Goal: Transaction & Acquisition: Purchase product/service

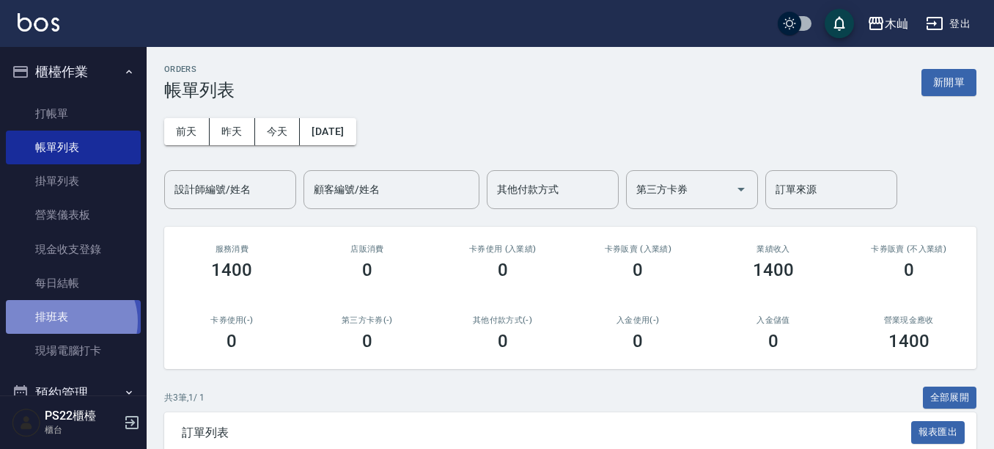
click at [70, 321] on link "排班表" at bounding box center [73, 317] width 135 height 34
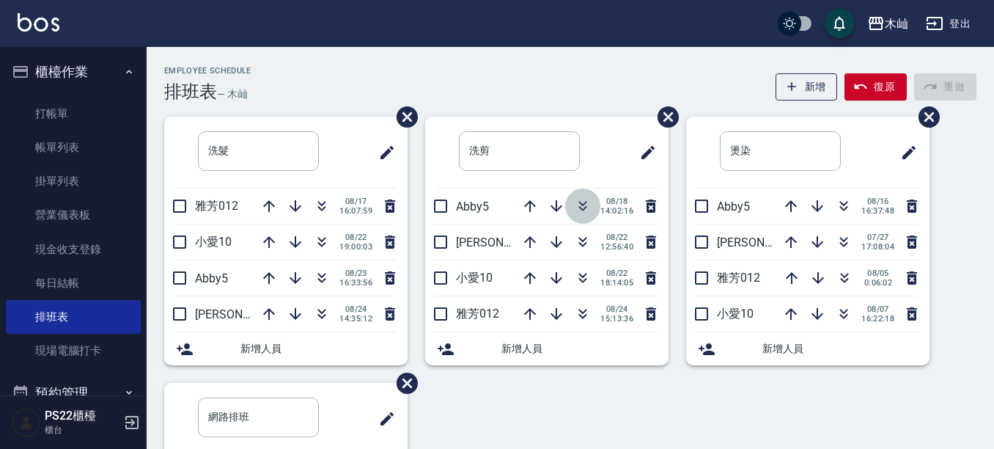
click at [579, 202] on icon "button" at bounding box center [583, 204] width 8 height 5
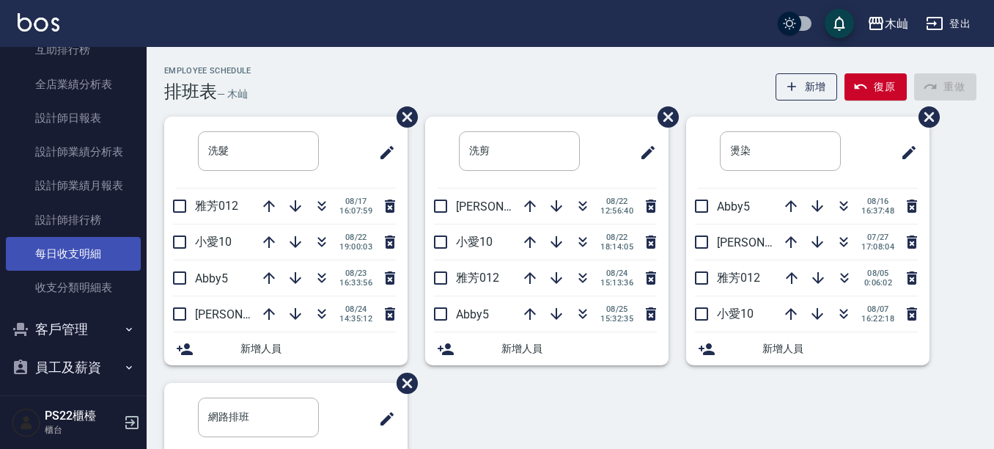
scroll to position [534, 0]
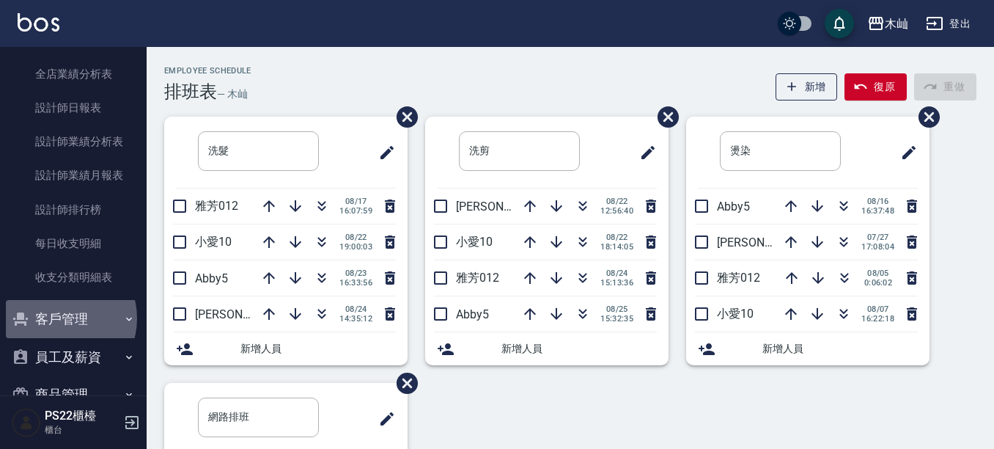
click at [60, 318] on button "客戶管理" at bounding box center [73, 319] width 135 height 38
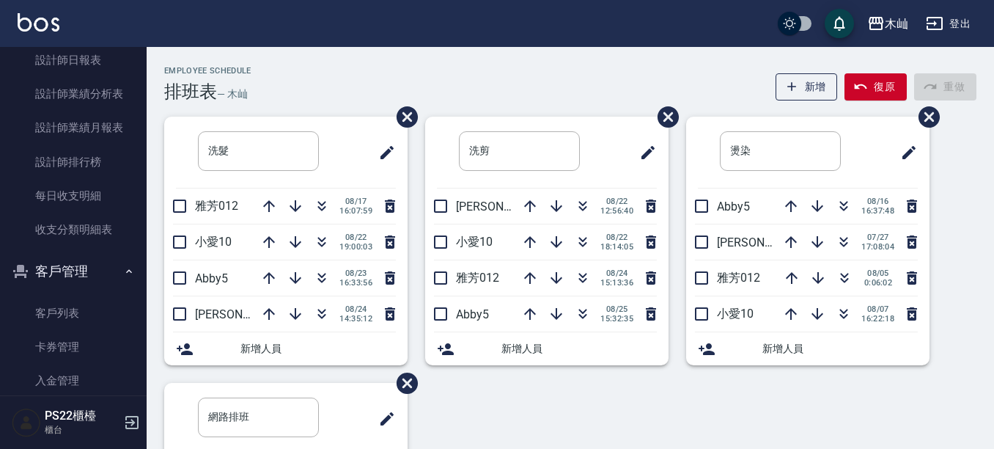
scroll to position [607, 0]
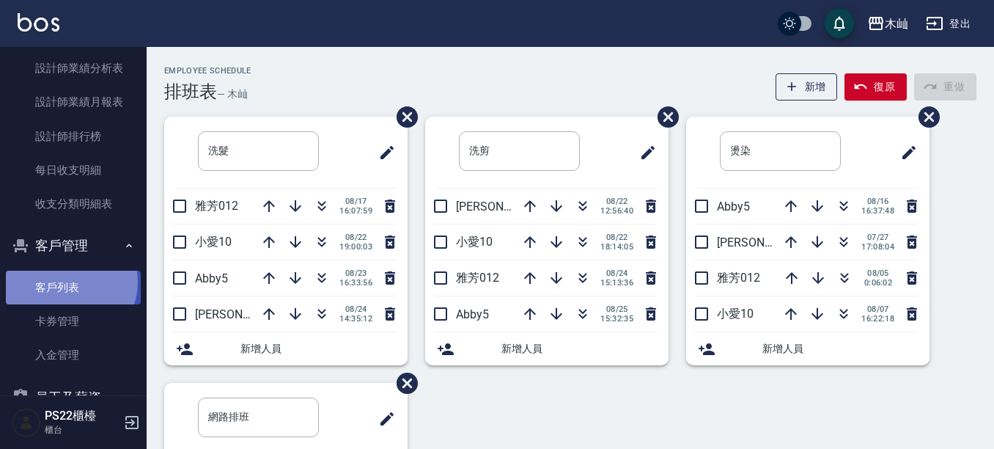
click at [70, 282] on link "客戶列表" at bounding box center [73, 287] width 135 height 34
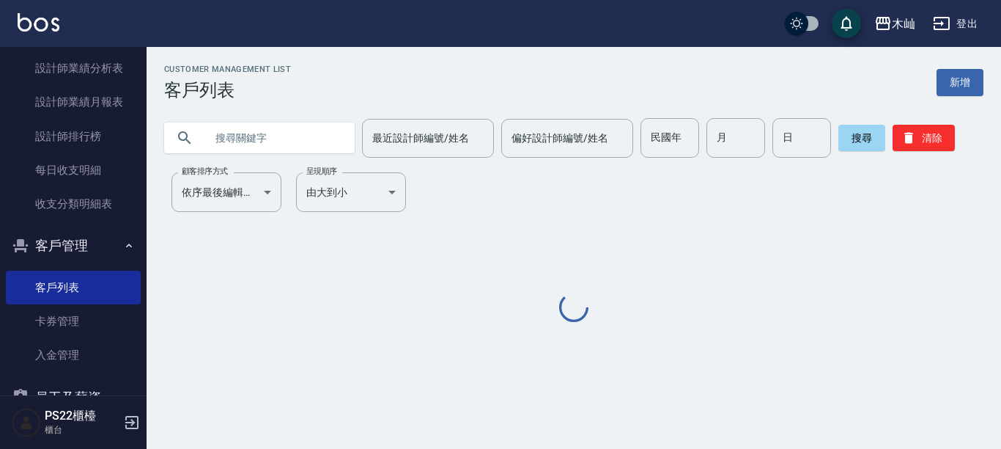
click at [292, 136] on input "text" at bounding box center [274, 138] width 138 height 40
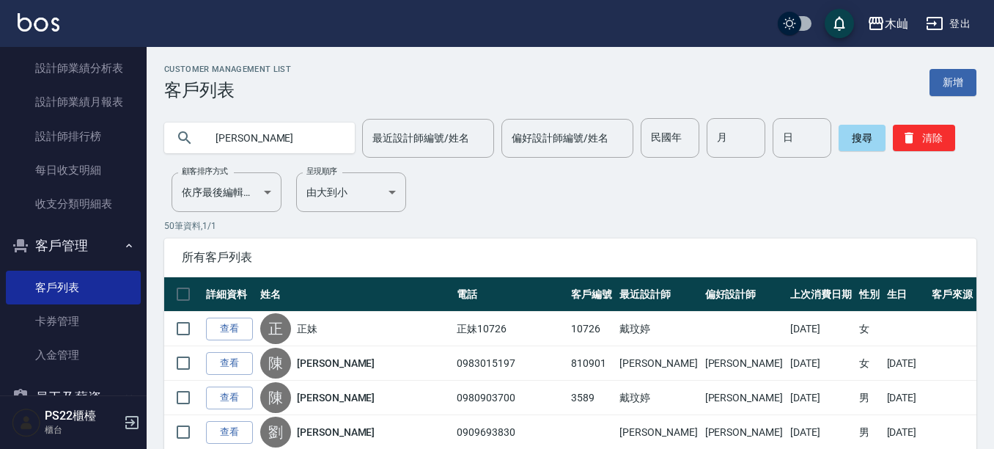
type input "[PERSON_NAME]"
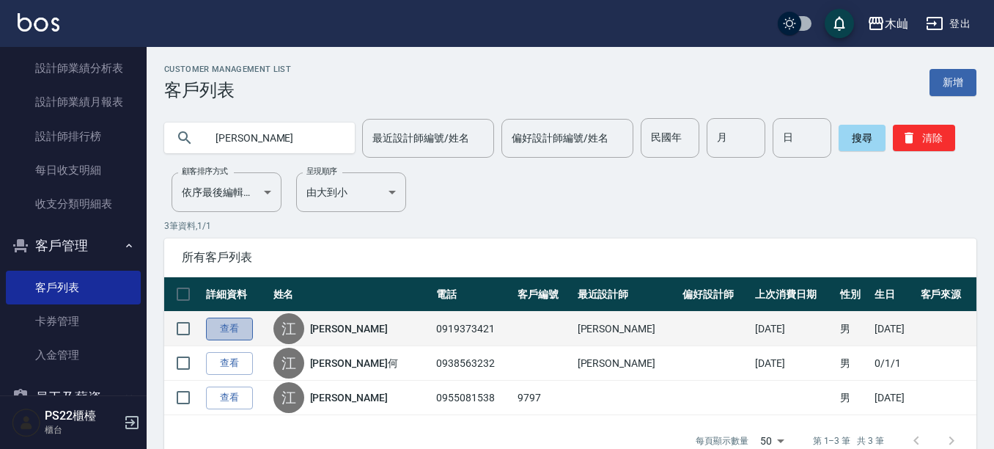
click at [225, 325] on link "查看" at bounding box center [229, 328] width 47 height 23
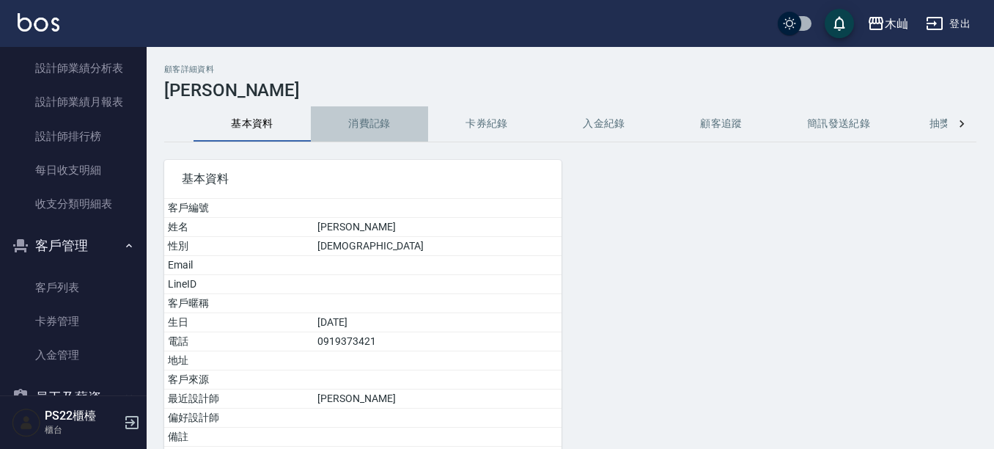
click at [361, 119] on button "消費記錄" at bounding box center [369, 123] width 117 height 35
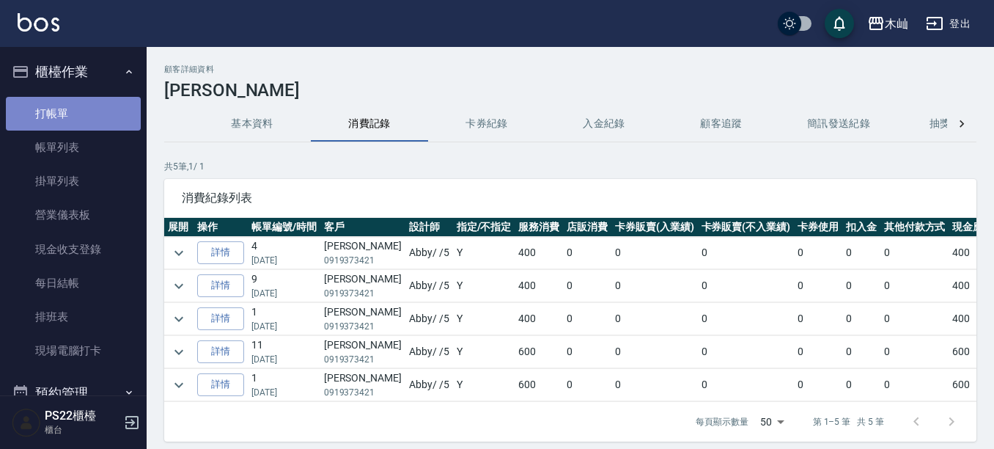
click at [85, 110] on link "打帳單" at bounding box center [73, 114] width 135 height 34
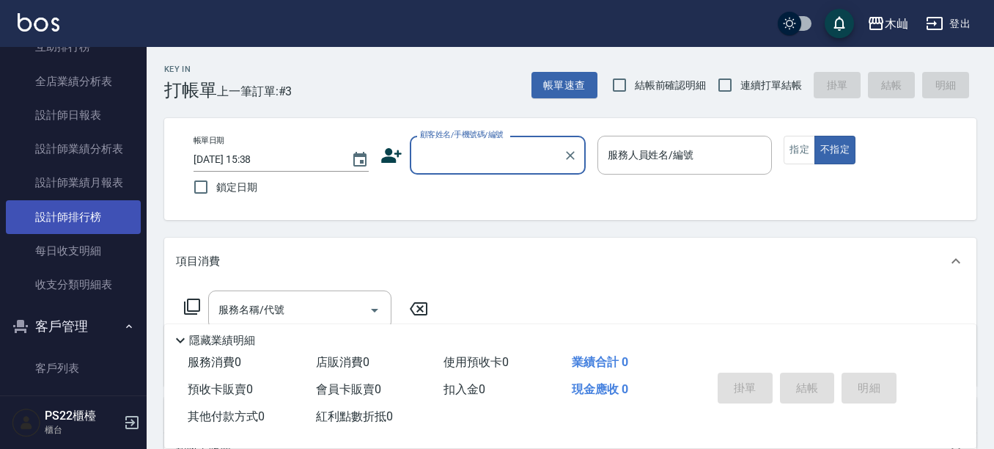
scroll to position [660, 0]
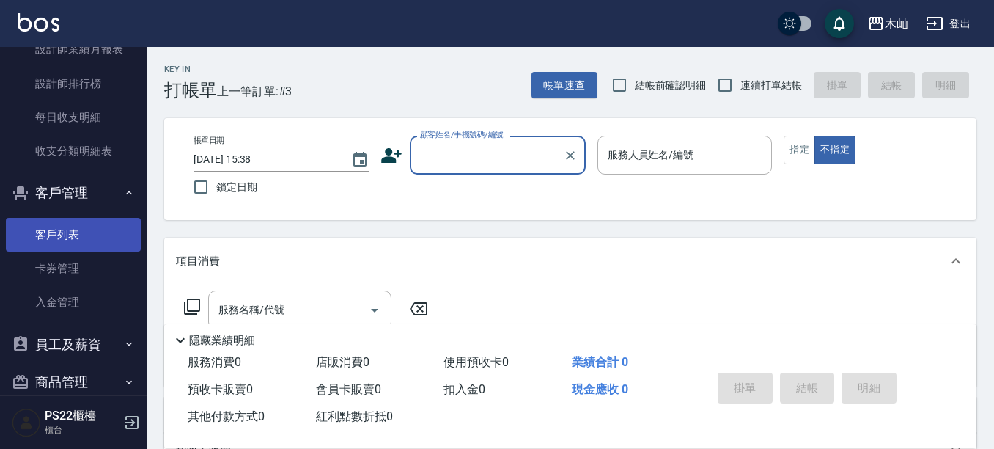
click at [101, 231] on link "客戶列表" at bounding box center [73, 235] width 135 height 34
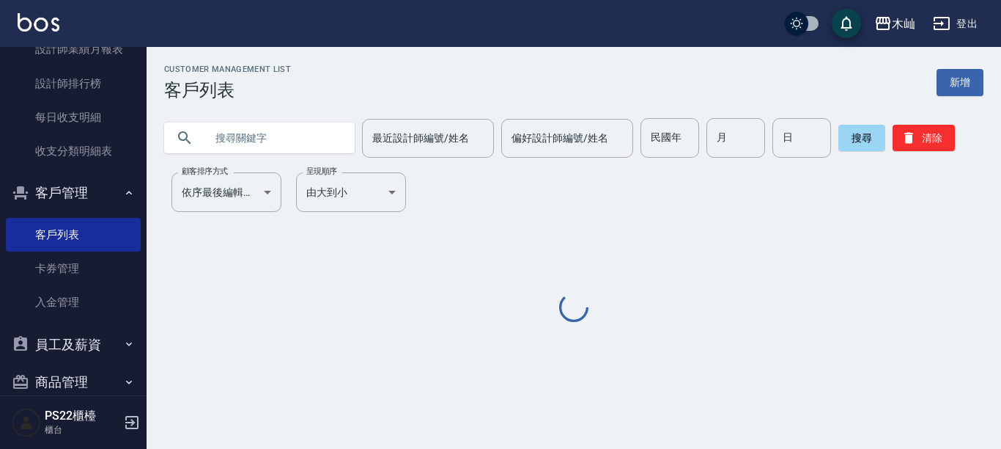
click at [292, 130] on input "text" at bounding box center [274, 138] width 138 height 40
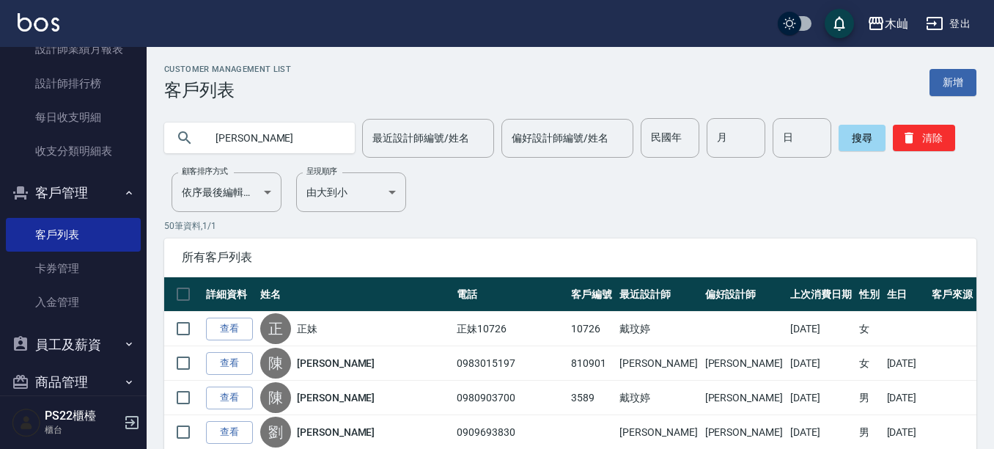
type input "[PERSON_NAME]"
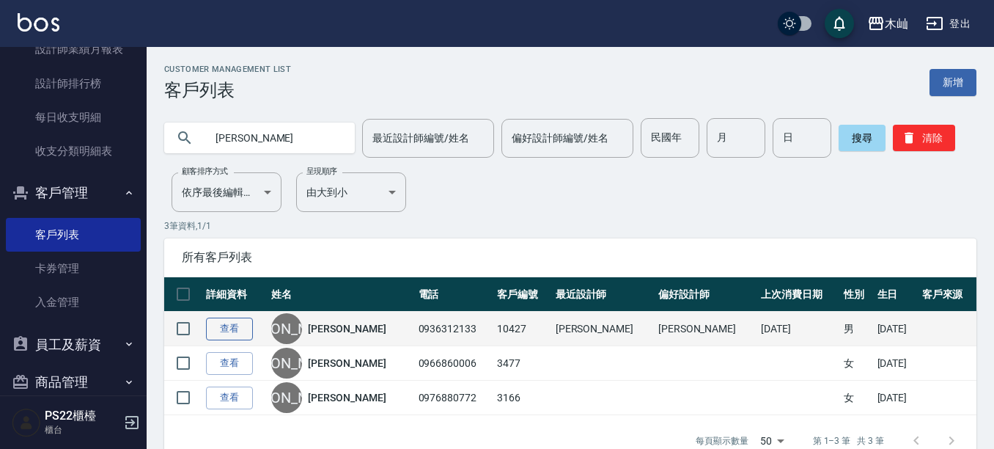
click at [219, 333] on link "查看" at bounding box center [229, 328] width 47 height 23
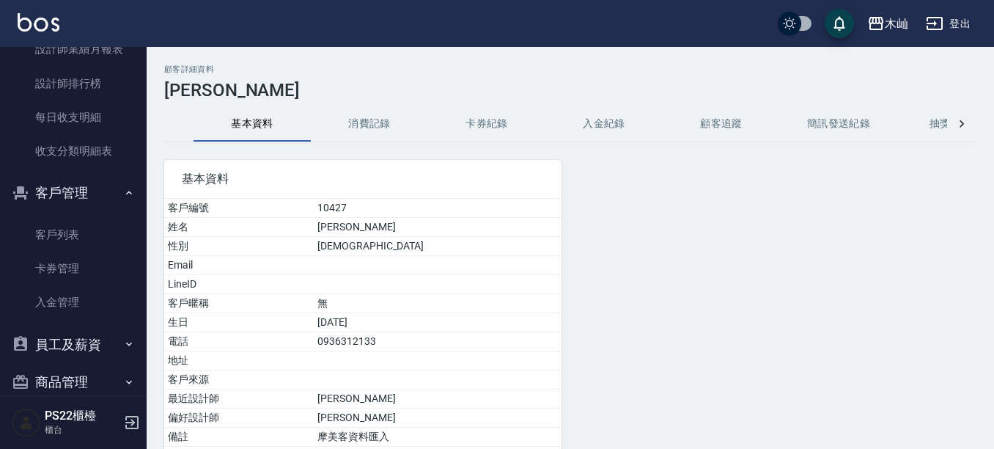
click at [403, 339] on td "0936312133" at bounding box center [438, 341] width 248 height 19
click at [402, 338] on td "0936312133" at bounding box center [438, 341] width 248 height 19
copy td "0936312133"
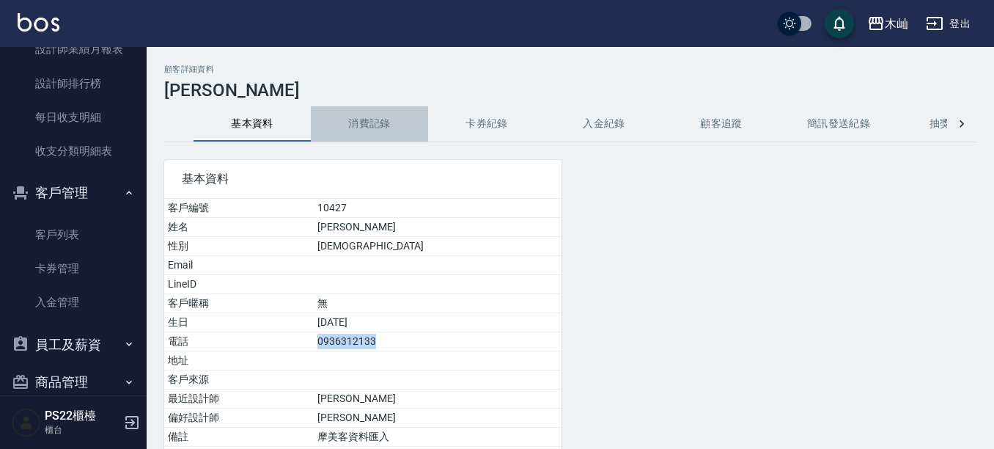
click at [356, 123] on button "消費記錄" at bounding box center [369, 123] width 117 height 35
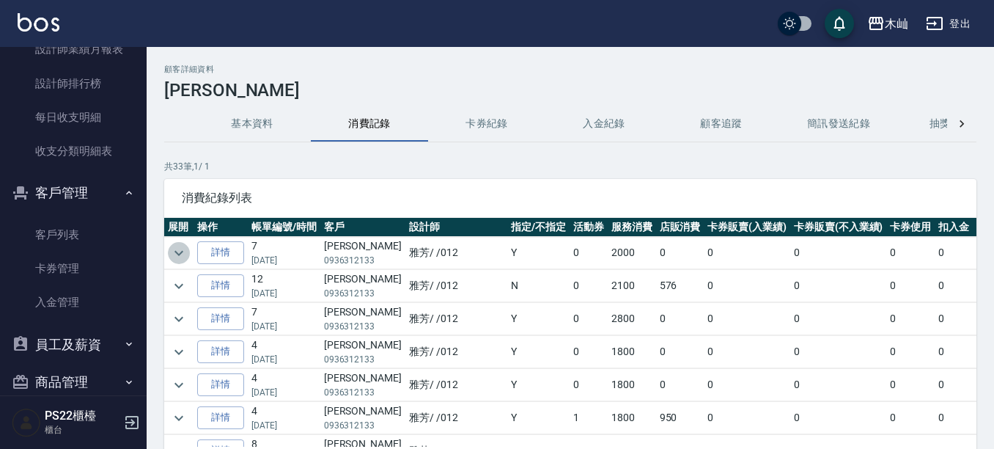
click at [179, 257] on icon "expand row" at bounding box center [179, 253] width 18 height 18
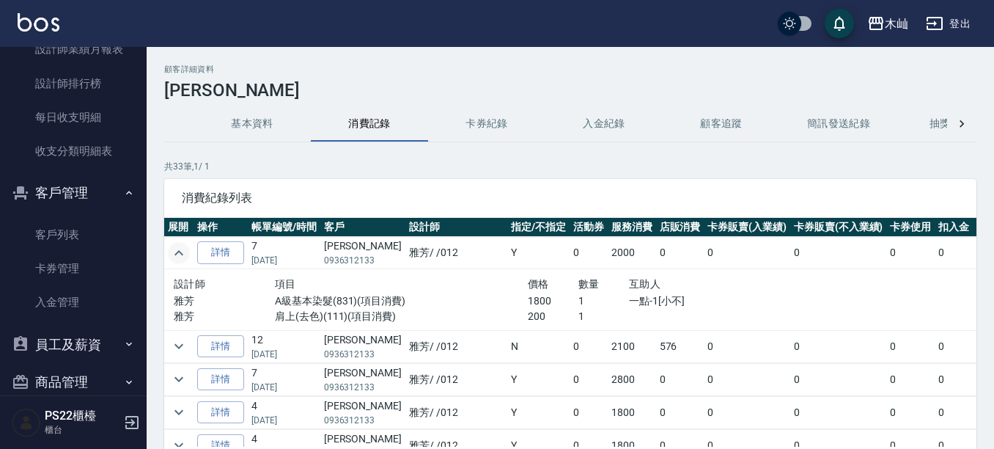
scroll to position [73, 0]
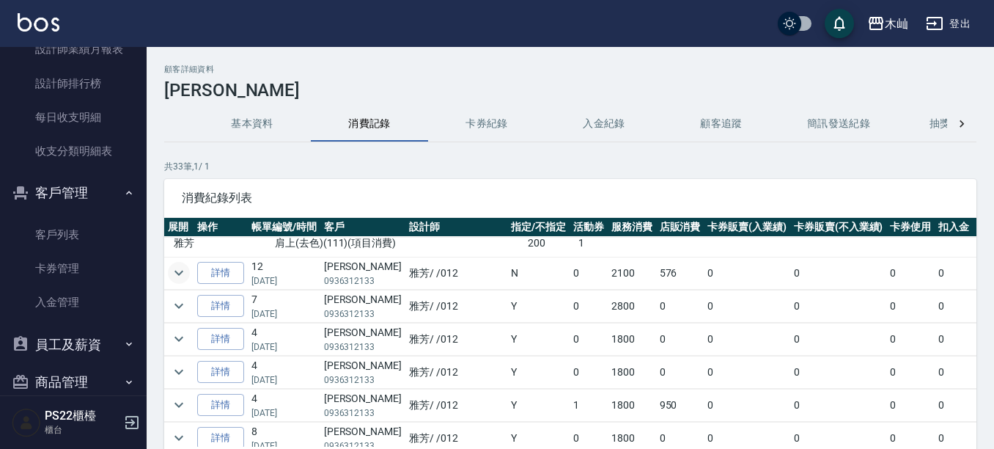
click at [184, 274] on icon "expand row" at bounding box center [179, 273] width 18 height 18
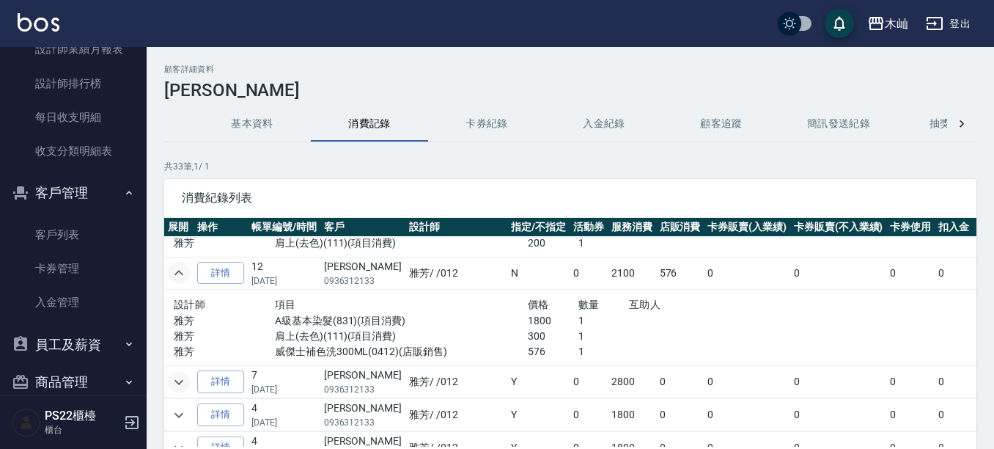
click at [177, 383] on icon "expand row" at bounding box center [179, 382] width 18 height 18
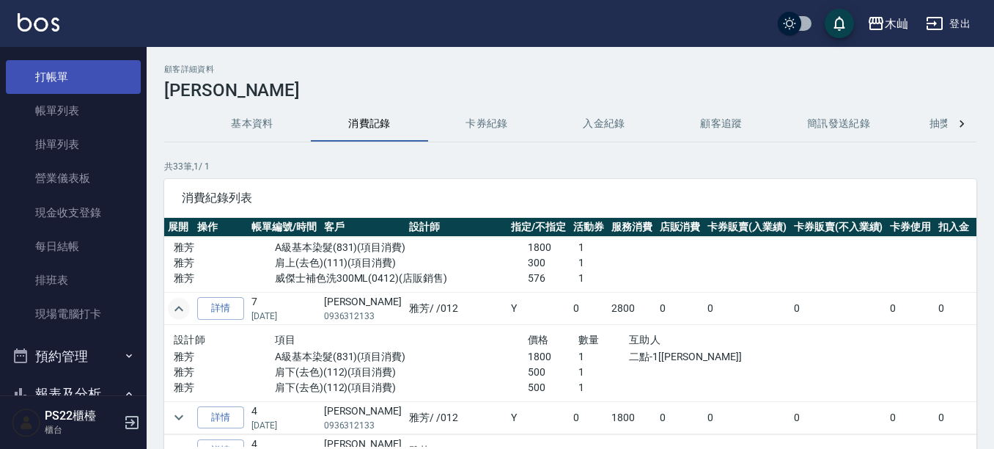
scroll to position [0, 0]
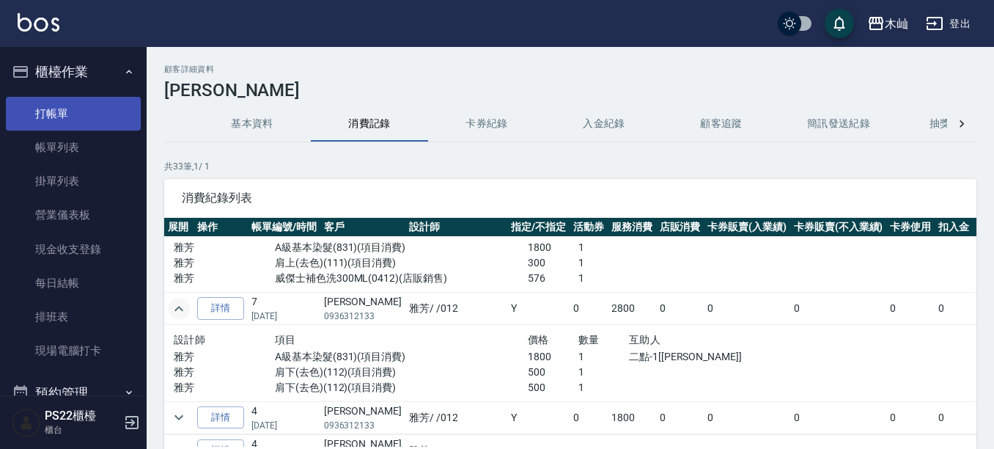
click at [87, 103] on link "打帳單" at bounding box center [73, 114] width 135 height 34
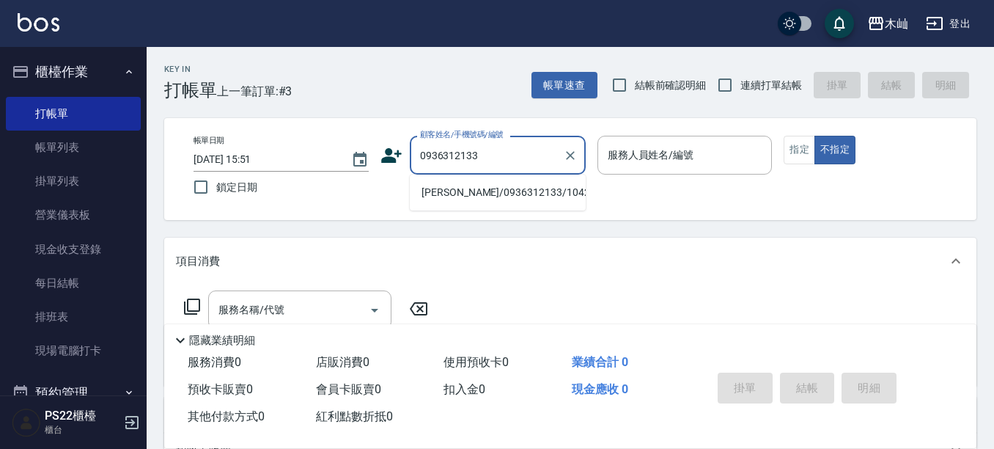
click at [481, 190] on li "[PERSON_NAME]/0936312133/10427" at bounding box center [498, 192] width 176 height 24
type input "[PERSON_NAME]/0936312133/10427"
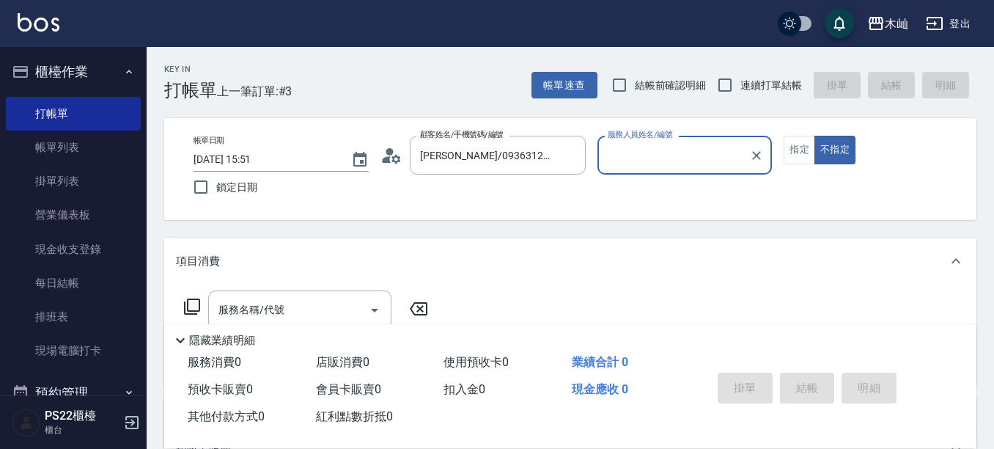
type input "雅芳-012"
click at [796, 152] on button "指定" at bounding box center [800, 150] width 32 height 29
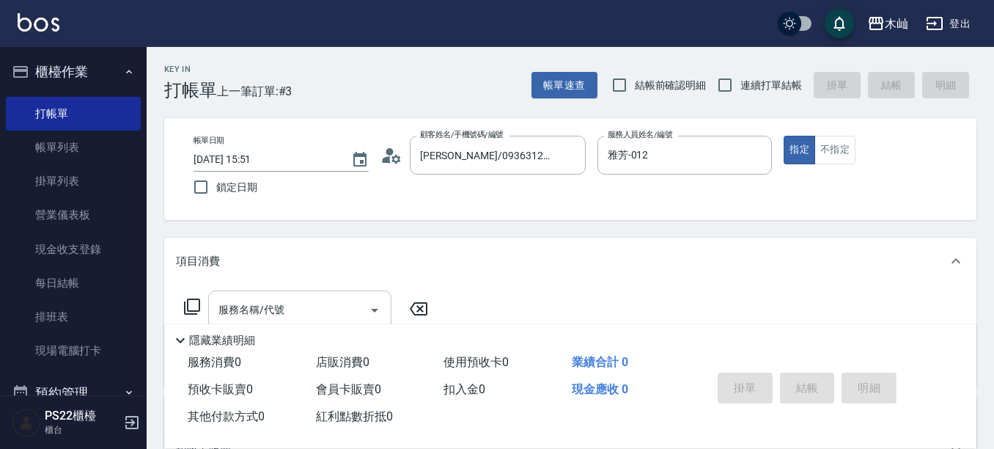
click at [277, 324] on div "隱藏業績明細" at bounding box center [570, 336] width 812 height 25
click at [279, 309] on div "服務名稱/代號 服務名稱/代號" at bounding box center [299, 309] width 183 height 39
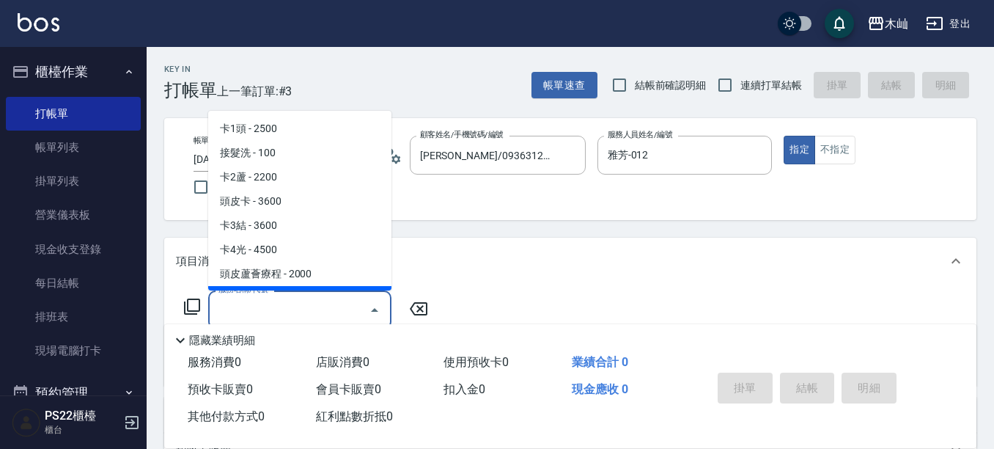
click at [336, 307] on input "服務名稱/代號" at bounding box center [289, 310] width 148 height 26
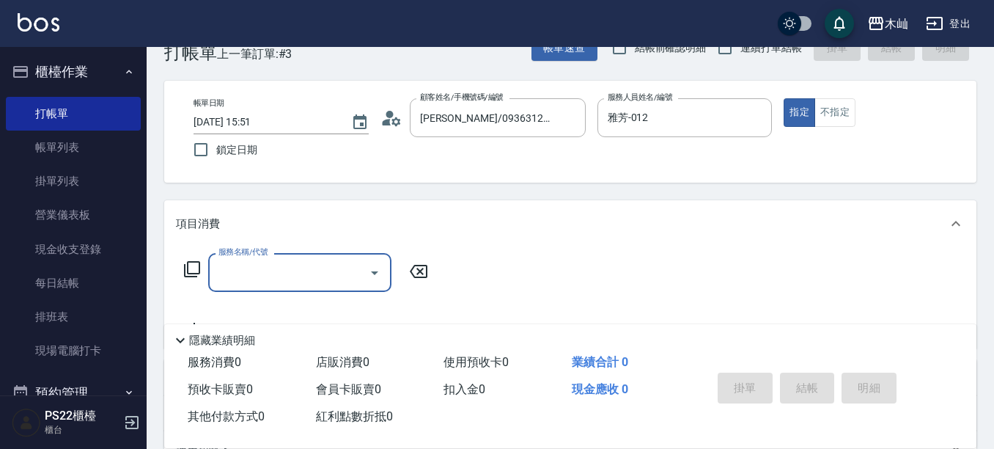
scroll to position [73, 0]
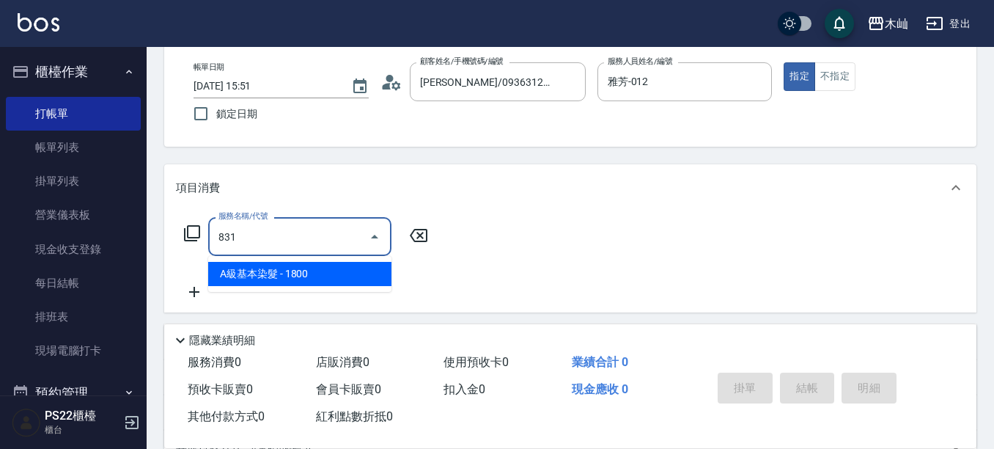
type input "A級基本染髮(831)"
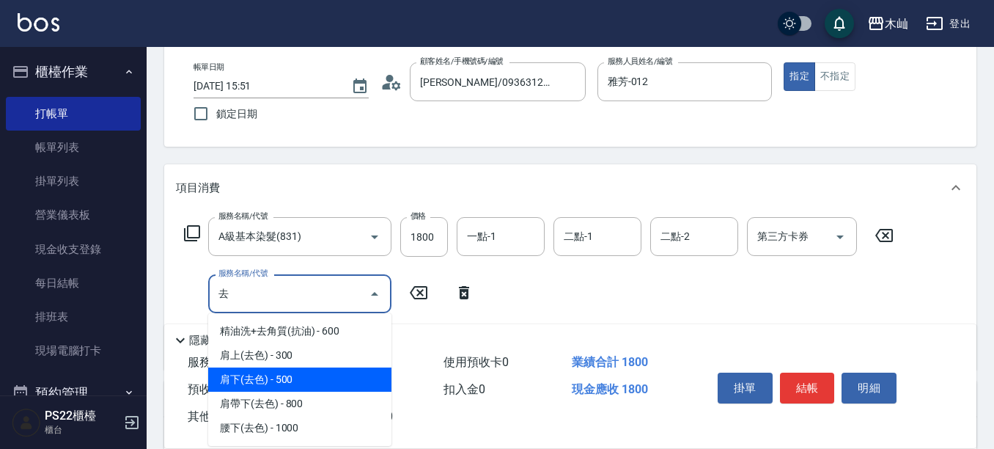
click at [311, 386] on span "肩下(去色) - 500" at bounding box center [299, 379] width 183 height 24
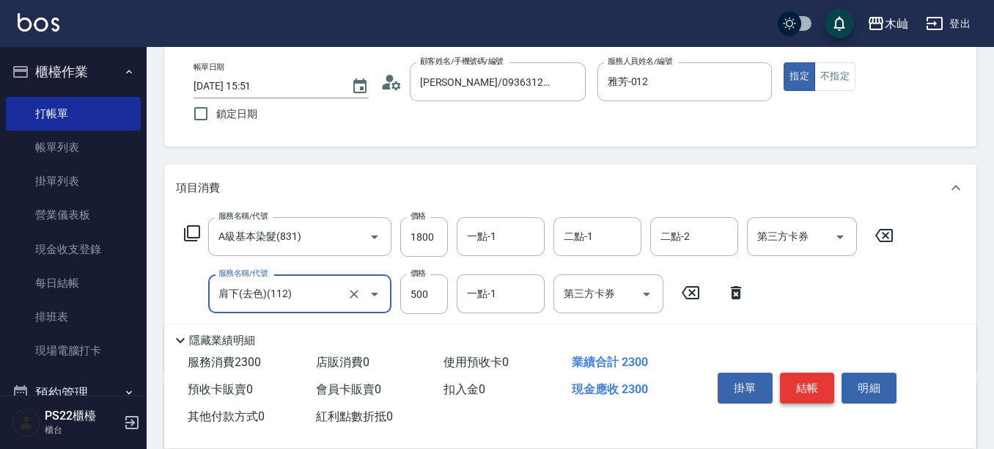
type input "肩下(去色)(112)"
click at [819, 380] on button "結帳" at bounding box center [807, 387] width 55 height 31
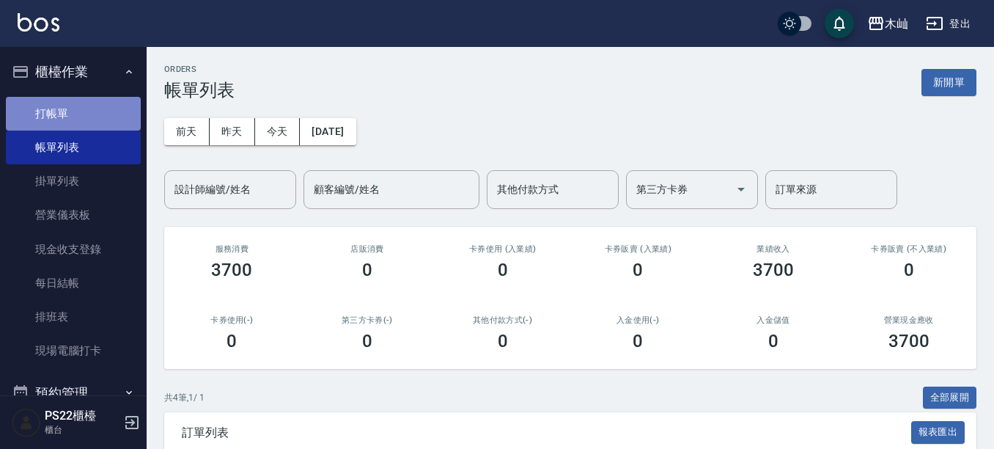
click at [81, 114] on link "打帳單" at bounding box center [73, 114] width 135 height 34
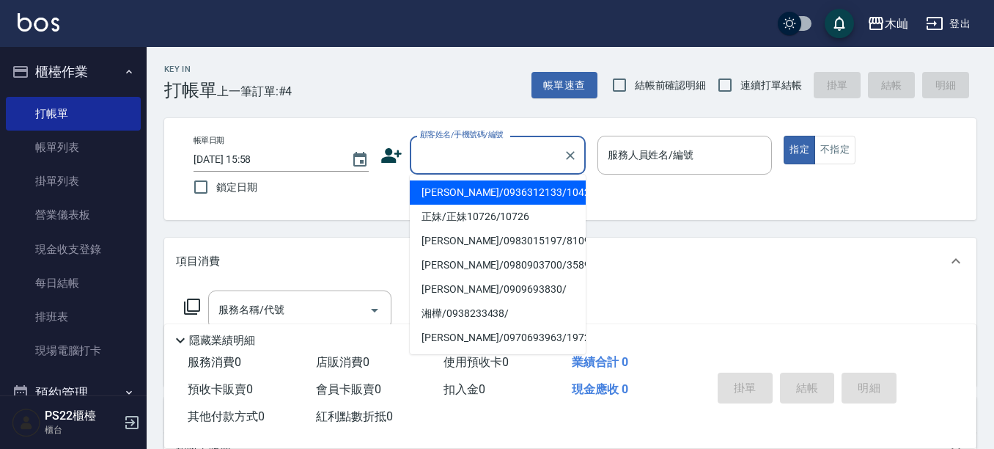
click at [467, 151] on input "顧客姓名/手機號碼/編號" at bounding box center [486, 155] width 141 height 26
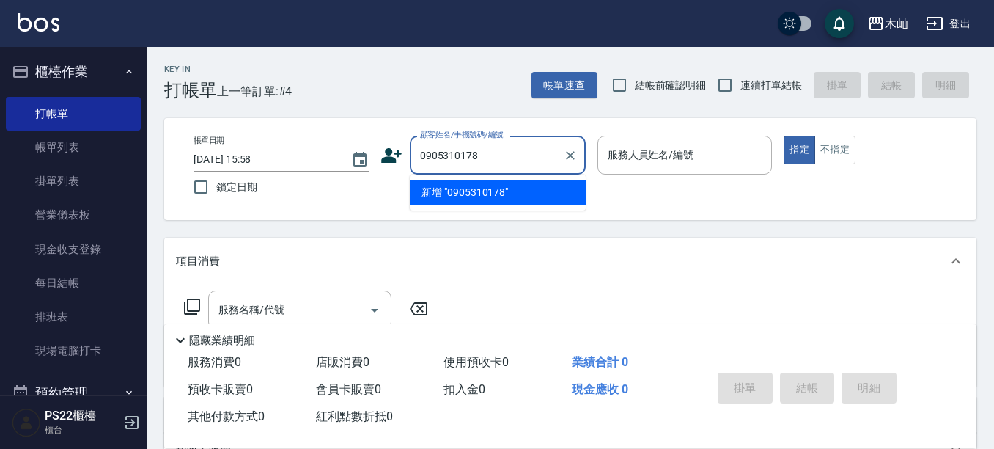
drag, startPoint x: 488, startPoint y: 154, endPoint x: 434, endPoint y: 153, distance: 54.2
click at [434, 153] on input "0905310178" at bounding box center [486, 155] width 141 height 26
click at [480, 194] on li "日柏樂/0938953528/" at bounding box center [498, 192] width 176 height 24
type input "日柏樂/0938953528/"
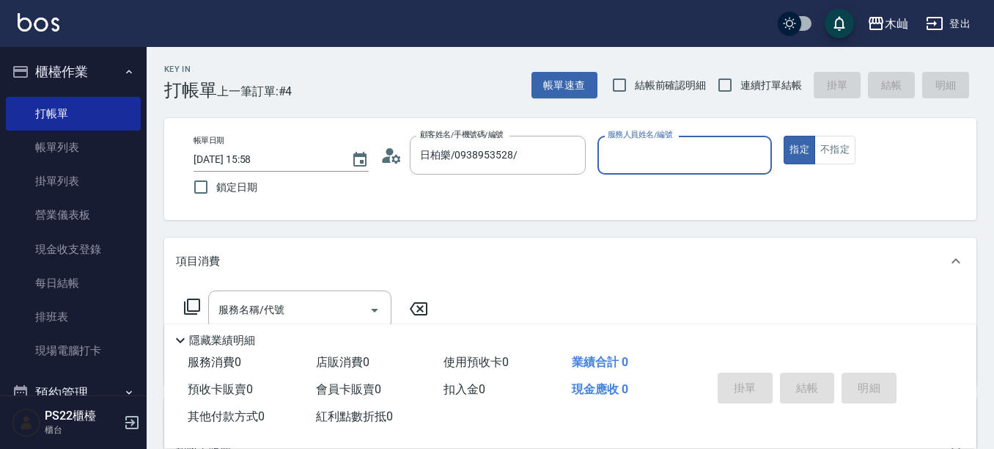
click at [632, 155] on input "服務人員姓名/編號" at bounding box center [685, 155] width 162 height 26
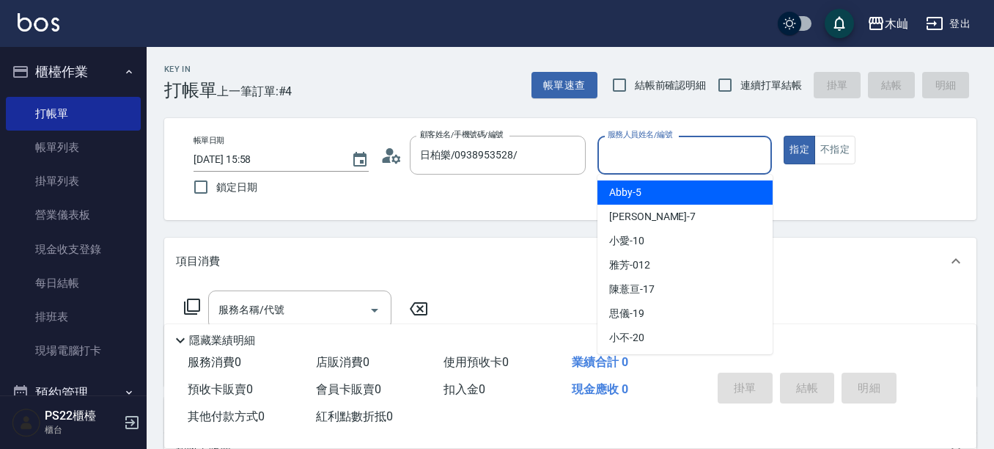
click at [633, 194] on span "Abby -5" at bounding box center [625, 192] width 32 height 15
type input "Abby-5"
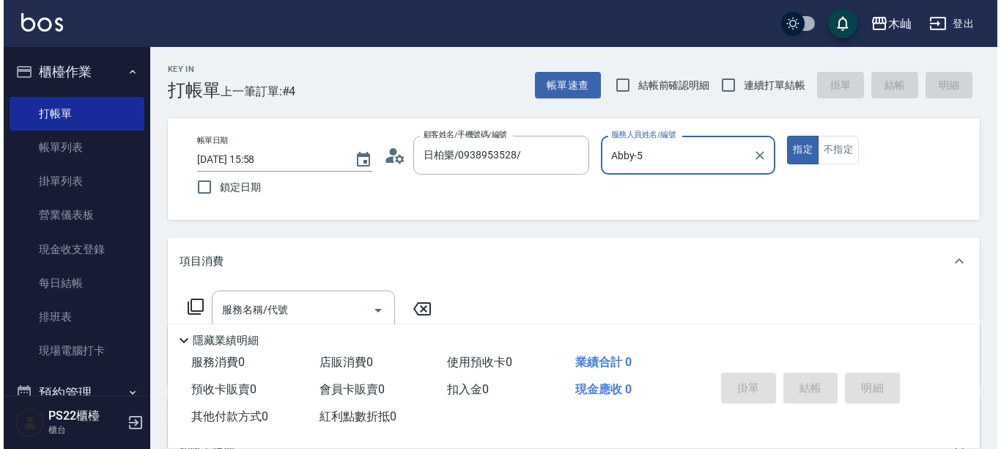
scroll to position [73, 0]
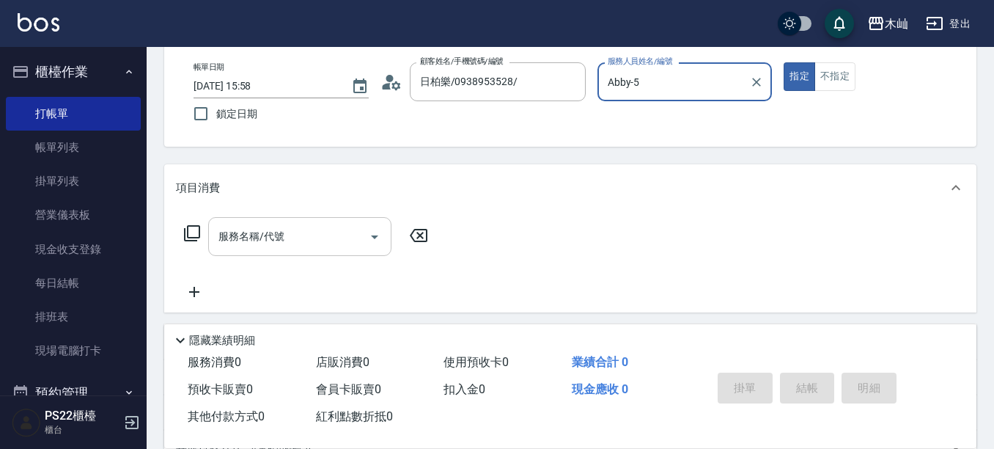
click at [270, 238] on div "服務名稱/代號 服務名稱/代號" at bounding box center [299, 236] width 183 height 39
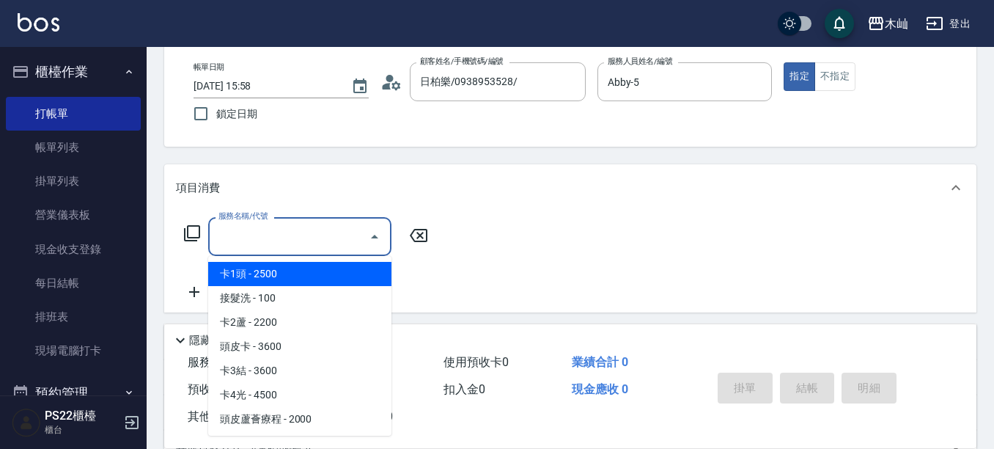
click at [190, 232] on icon at bounding box center [192, 233] width 18 height 18
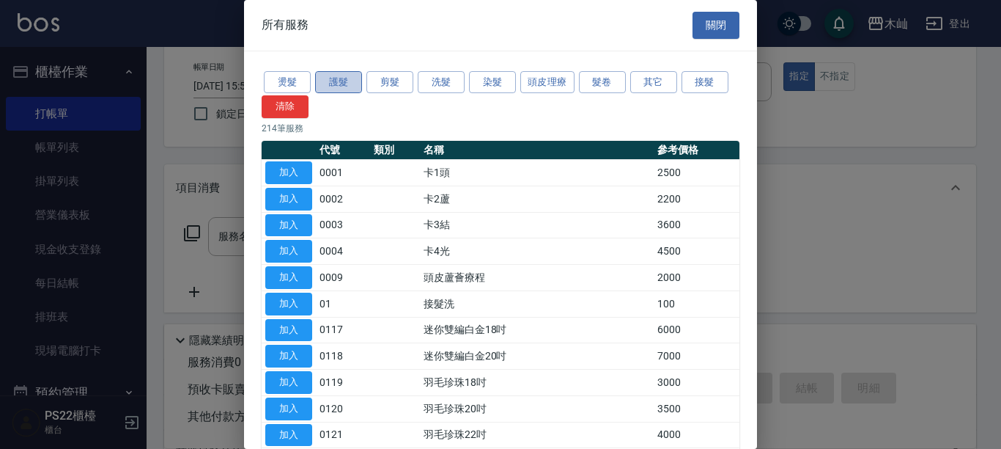
click at [331, 84] on button "護髮" at bounding box center [338, 82] width 47 height 23
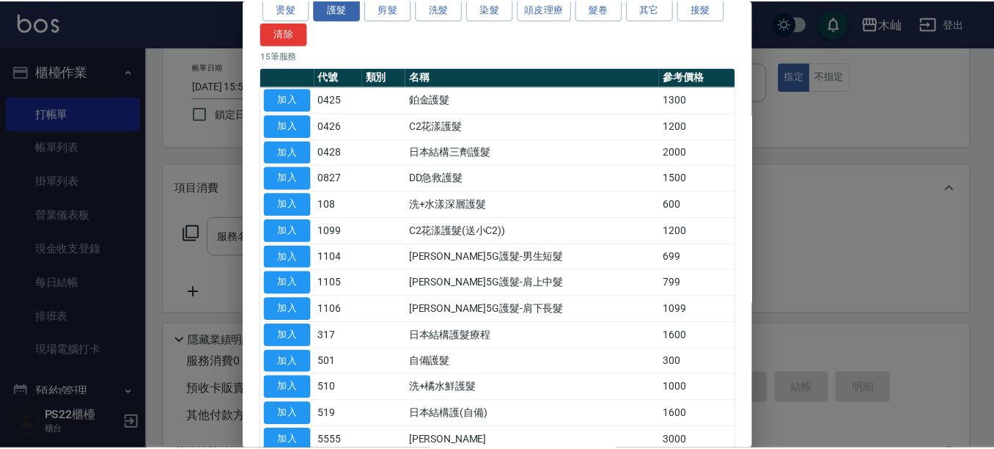
scroll to position [147, 0]
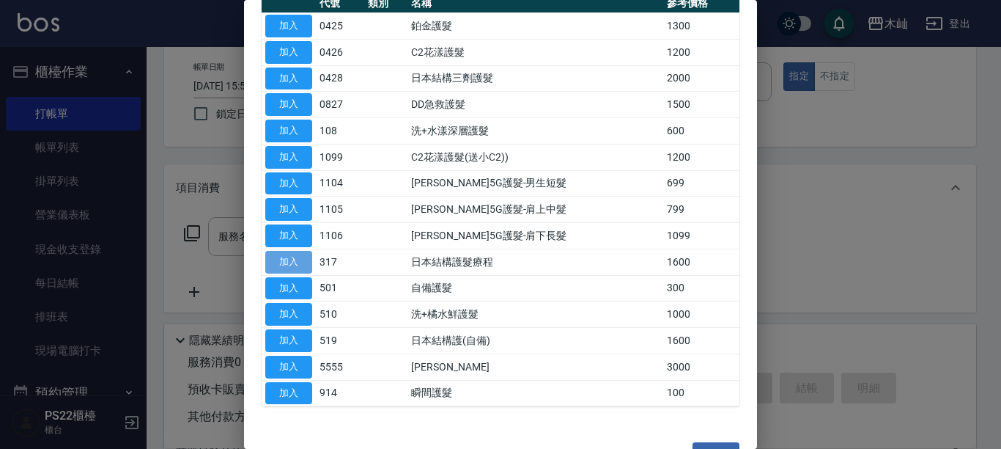
click at [284, 260] on button "加入" at bounding box center [288, 262] width 47 height 23
type input "日本結構護髮療程(317)"
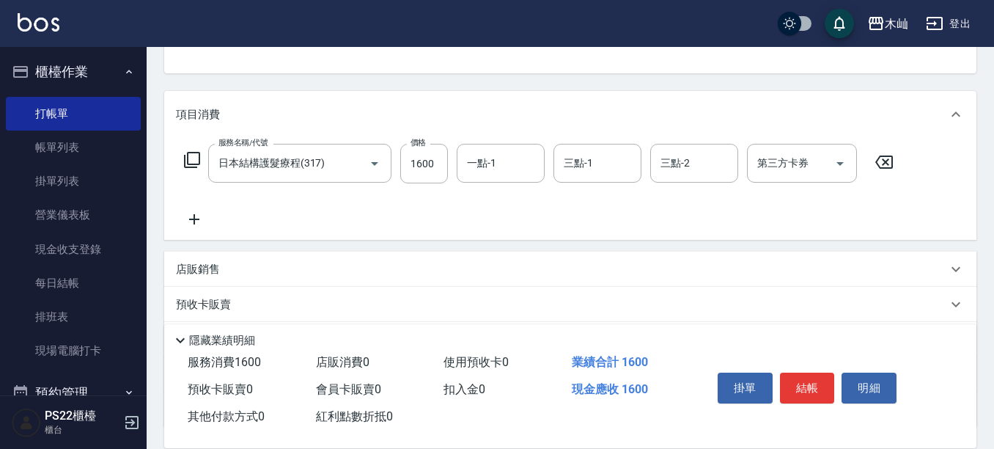
click at [195, 223] on icon at bounding box center [194, 219] width 10 height 10
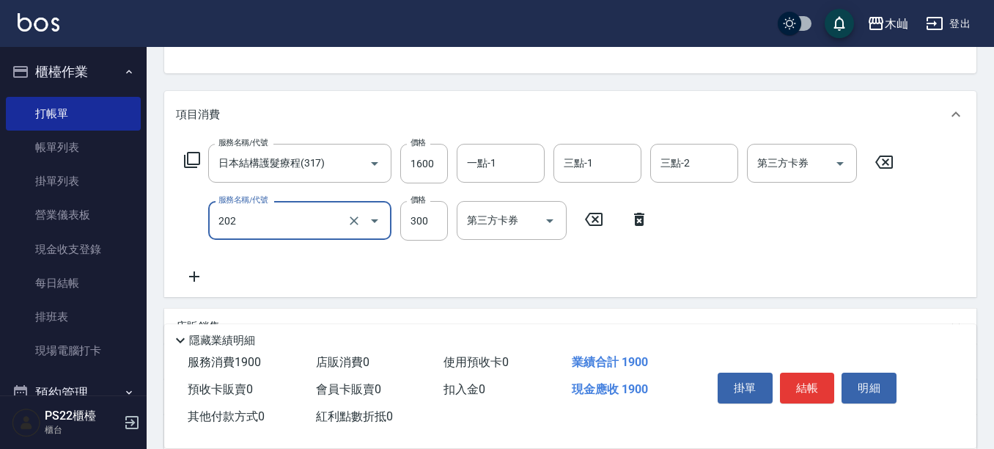
type input "單剪(202)"
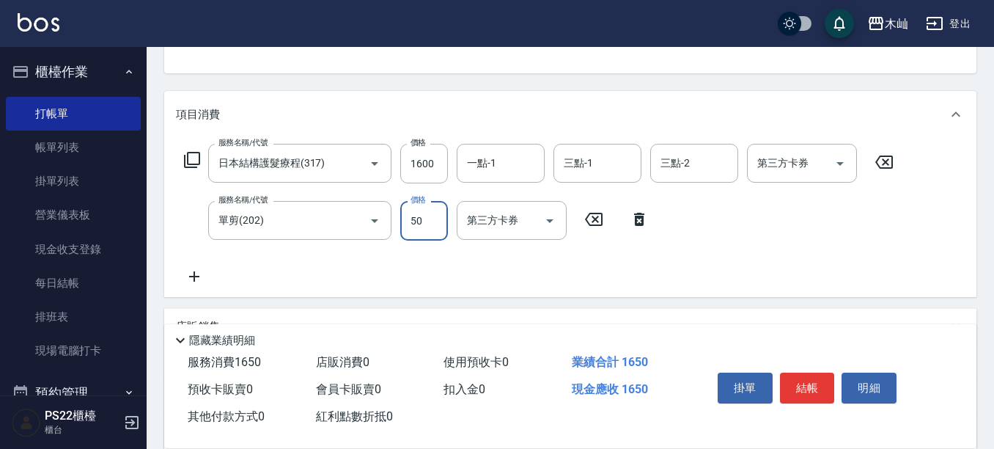
type input "50"
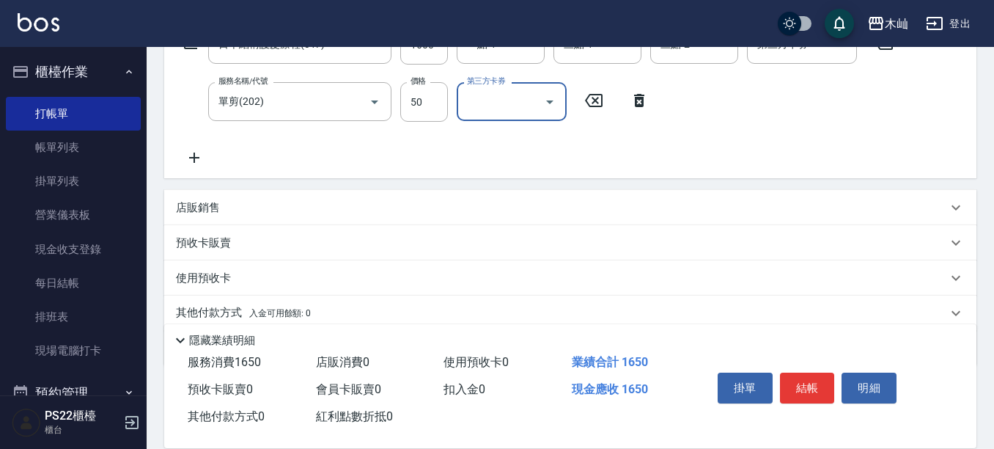
scroll to position [323, 0]
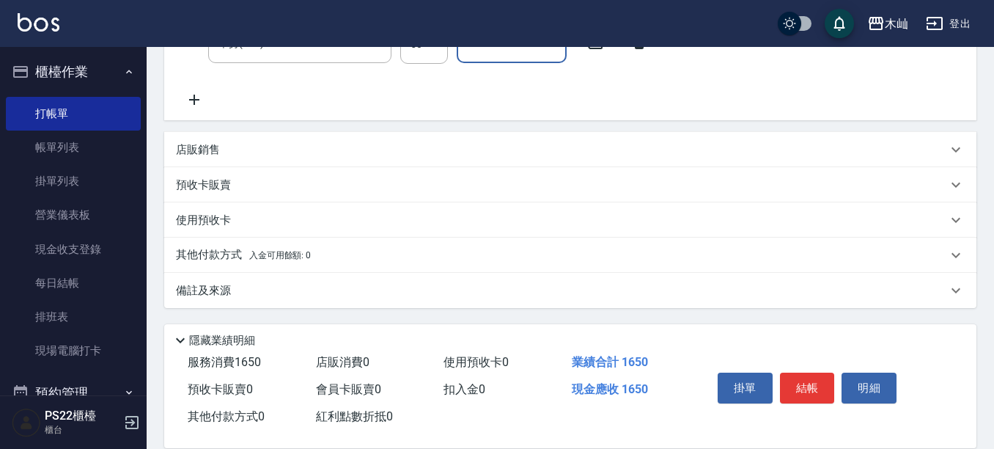
click at [205, 248] on p "其他付款方式 入金可用餘額: 0" at bounding box center [243, 255] width 135 height 16
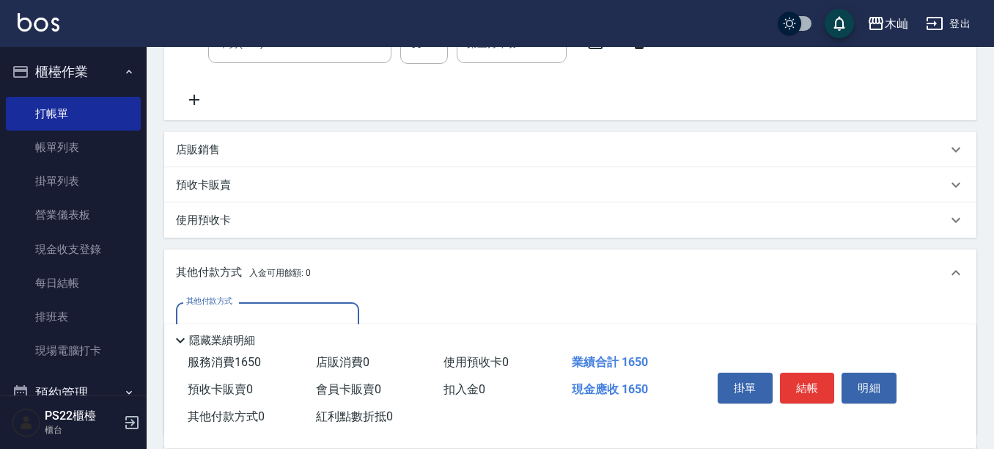
scroll to position [470, 0]
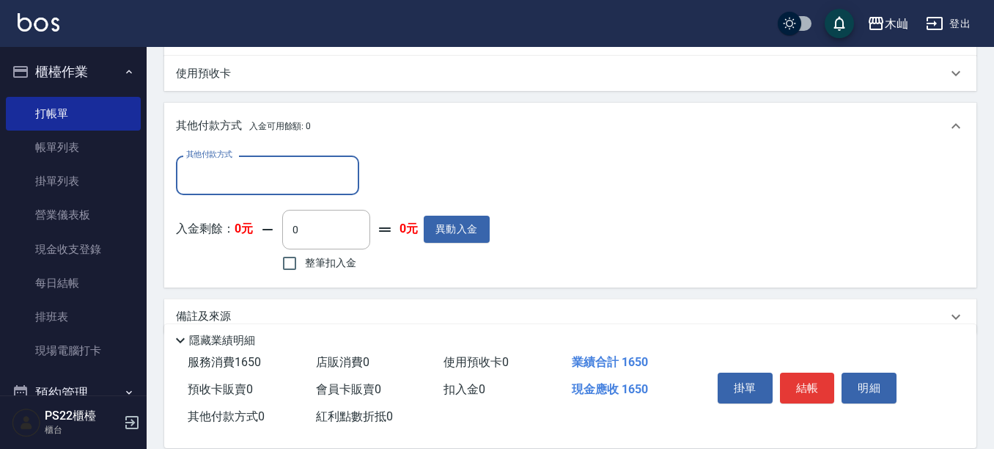
click at [235, 191] on div "其他付款方式" at bounding box center [267, 174] width 183 height 39
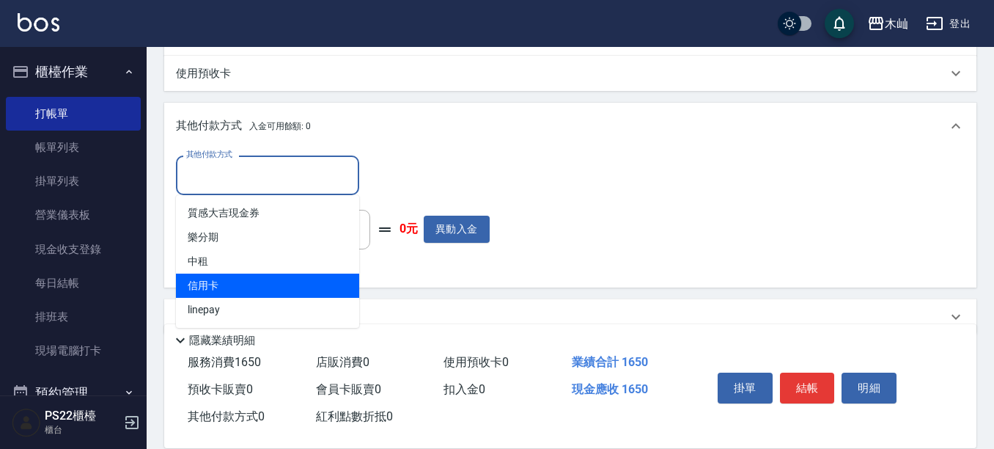
click at [227, 284] on span "信用卡" at bounding box center [267, 285] width 183 height 24
type input "信用卡"
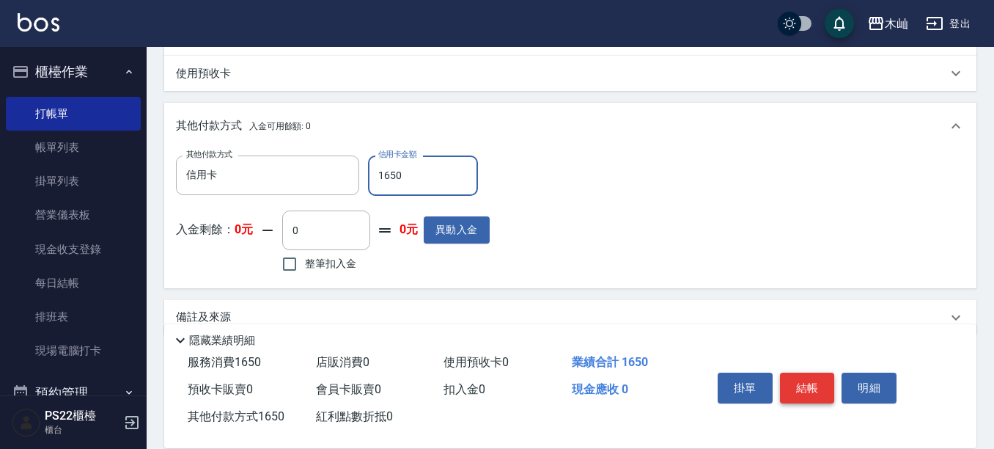
type input "1650"
click at [797, 388] on button "結帳" at bounding box center [807, 387] width 55 height 31
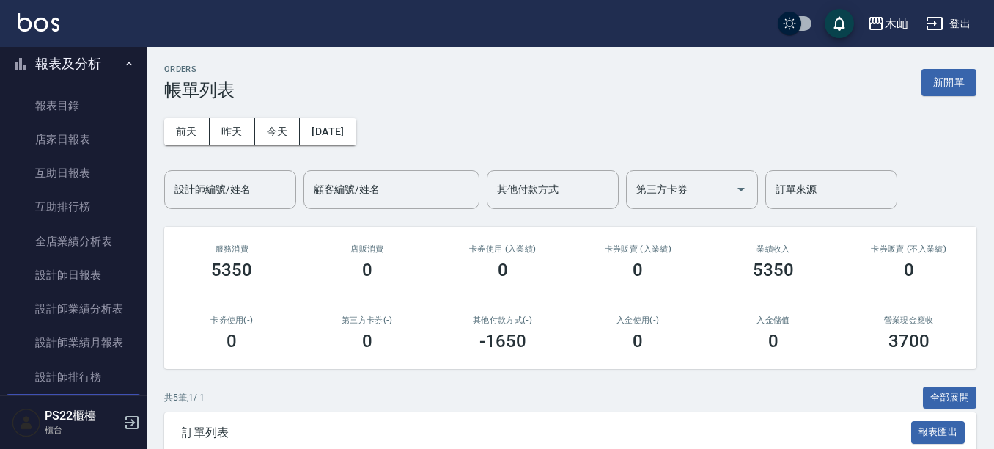
scroll to position [513, 0]
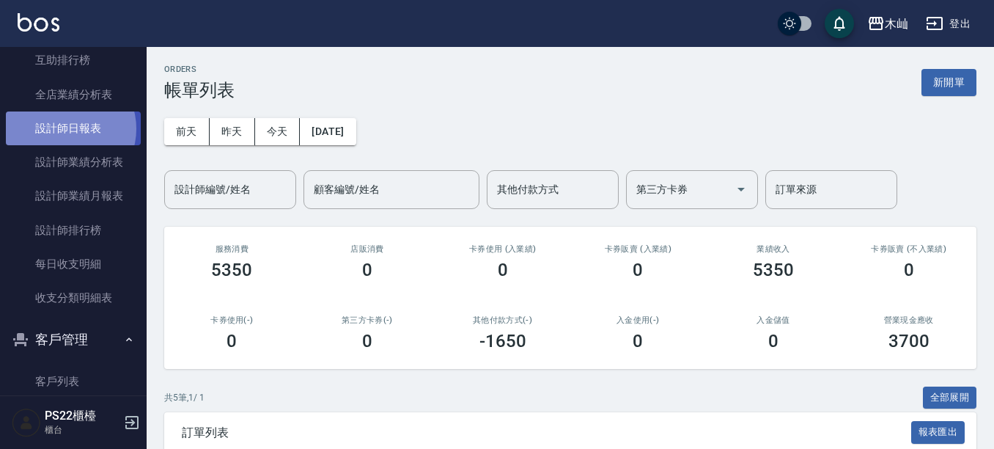
click at [67, 129] on link "設計師日報表" at bounding box center [73, 128] width 135 height 34
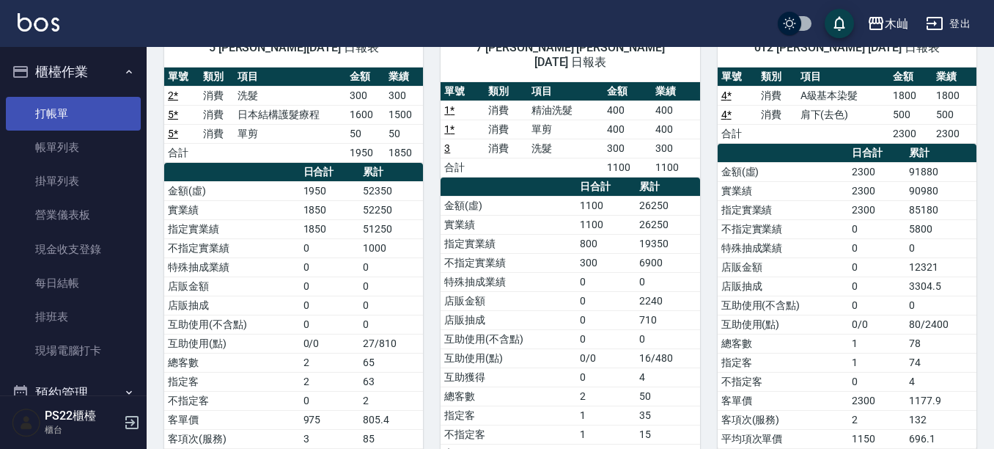
click at [62, 106] on link "打帳單" at bounding box center [73, 114] width 135 height 34
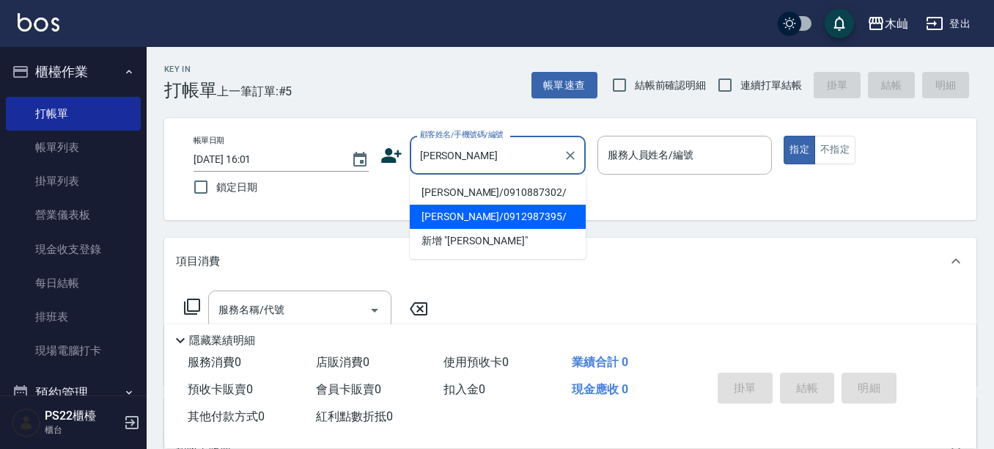
click at [531, 208] on li "[PERSON_NAME]/0912987395/" at bounding box center [498, 216] width 176 height 24
type input "[PERSON_NAME]/0912987395/"
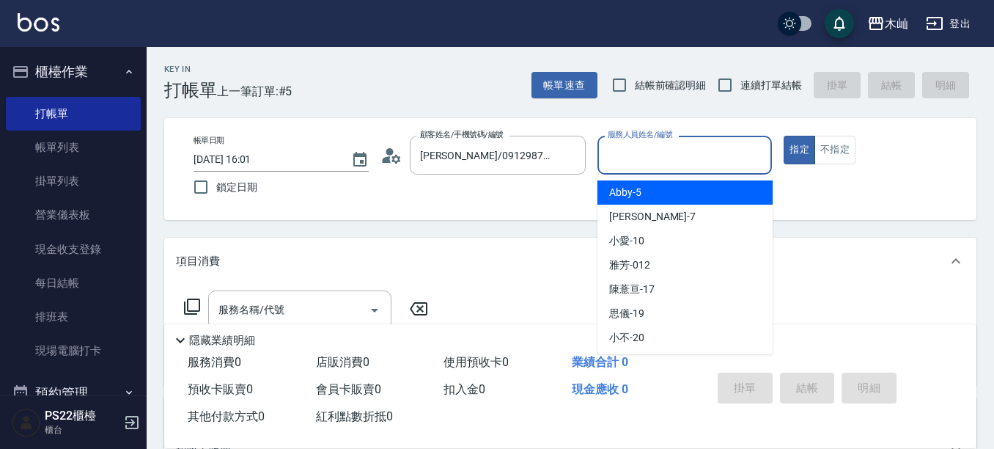
click at [629, 152] on input "服務人員姓名/編號" at bounding box center [685, 155] width 162 height 26
click at [648, 192] on div "Abby -5" at bounding box center [684, 192] width 175 height 24
type input "Abby-5"
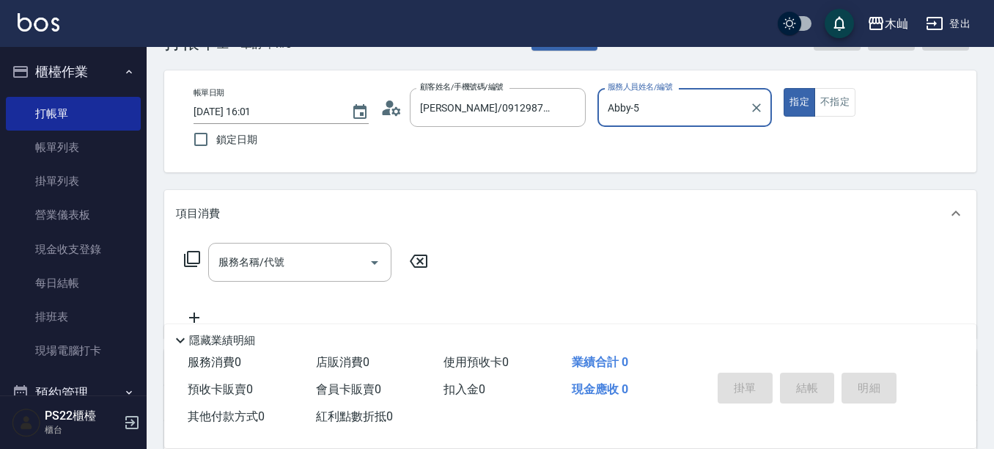
scroll to position [73, 0]
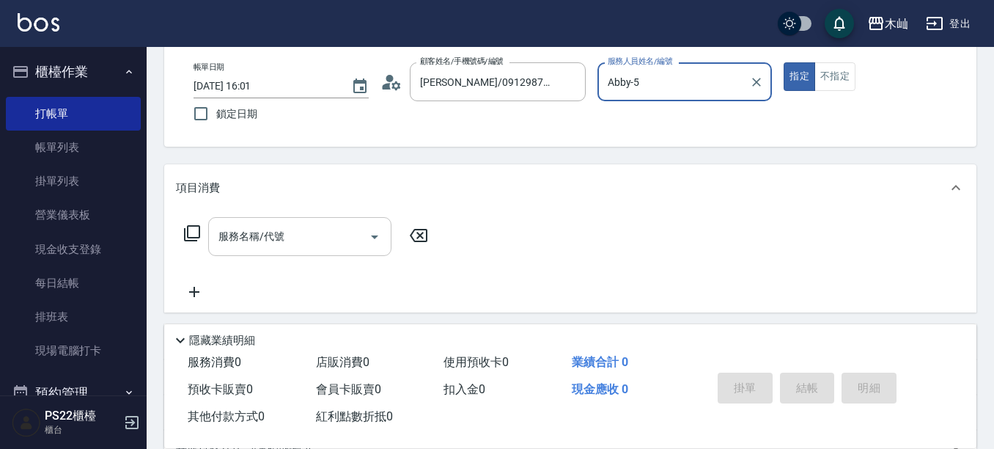
click at [222, 237] on div "服務名稱/代號 服務名稱/代號" at bounding box center [299, 236] width 183 height 39
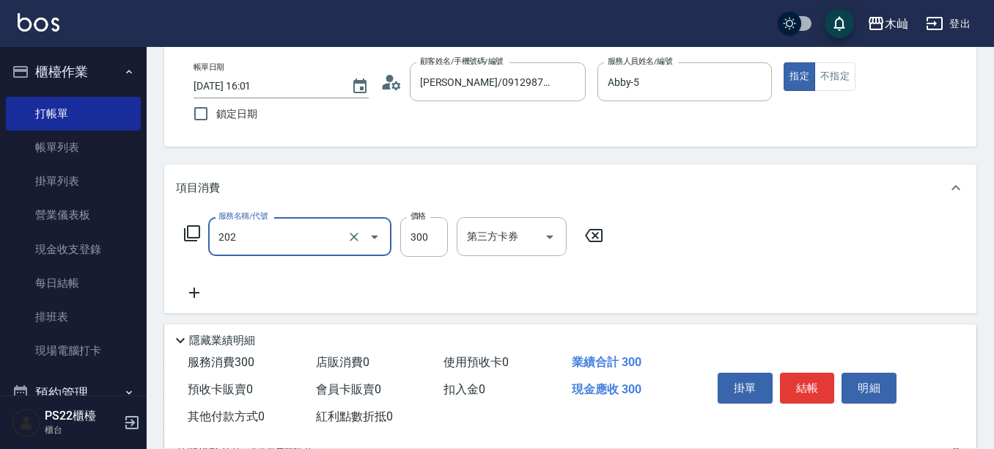
type input "單剪(202)"
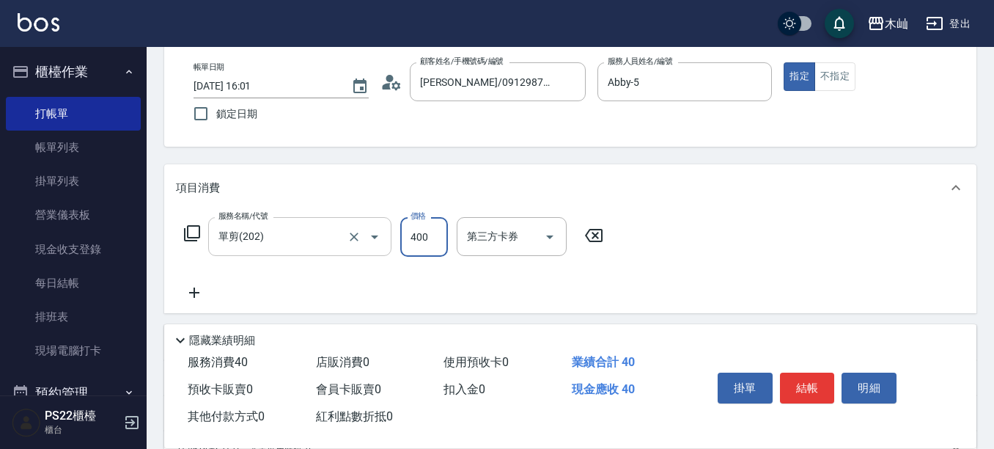
type input "400"
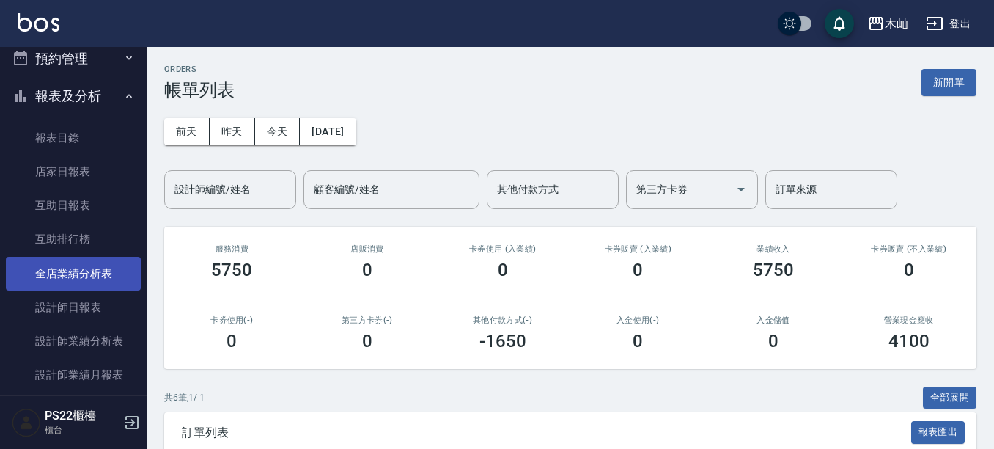
scroll to position [366, 0]
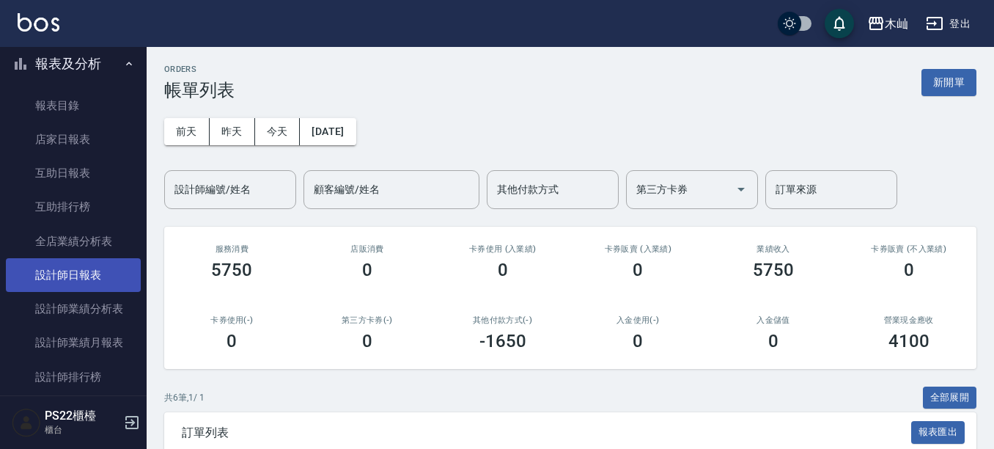
click at [105, 279] on link "設計師日報表" at bounding box center [73, 275] width 135 height 34
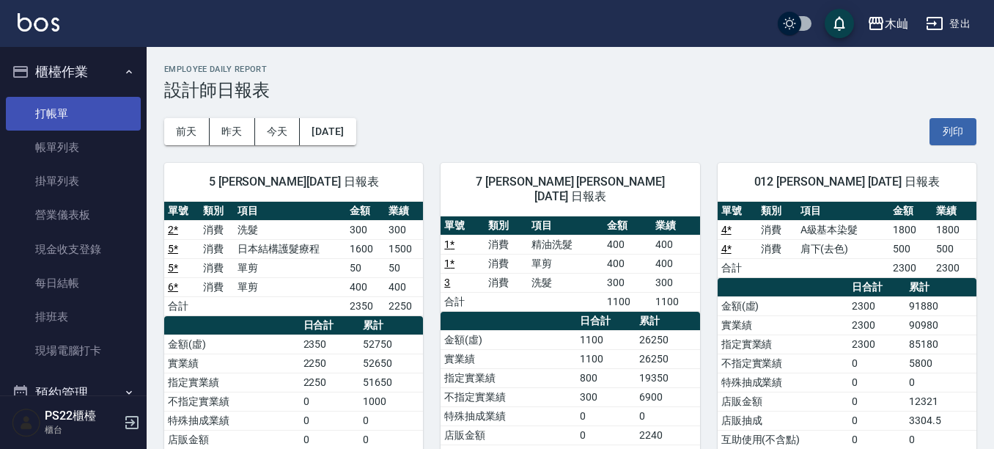
click at [104, 118] on link "打帳單" at bounding box center [73, 114] width 135 height 34
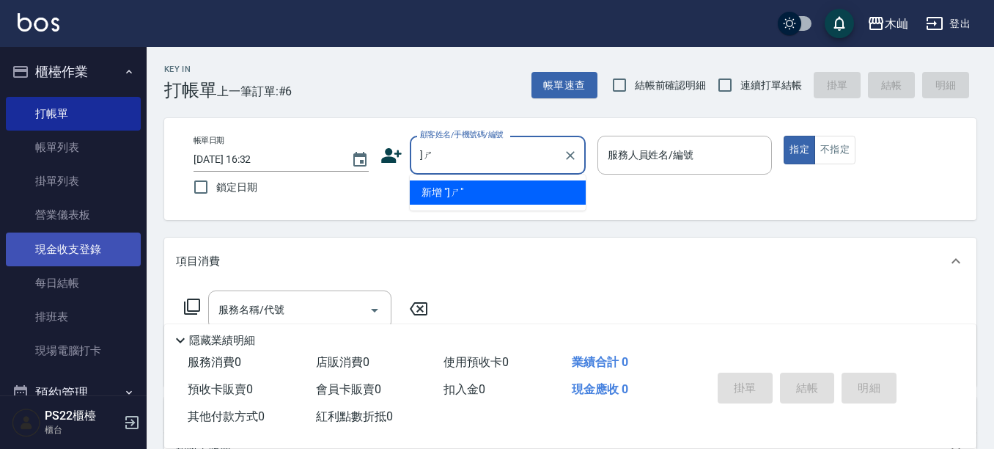
type input "]ㄕ"
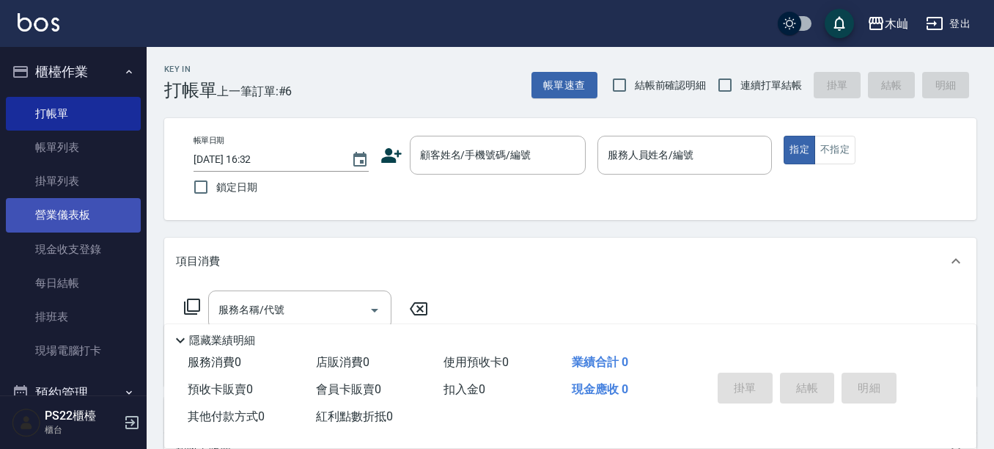
drag, startPoint x: 15, startPoint y: 246, endPoint x: 40, endPoint y: 209, distance: 44.9
